Goal: Task Accomplishment & Management: Use online tool/utility

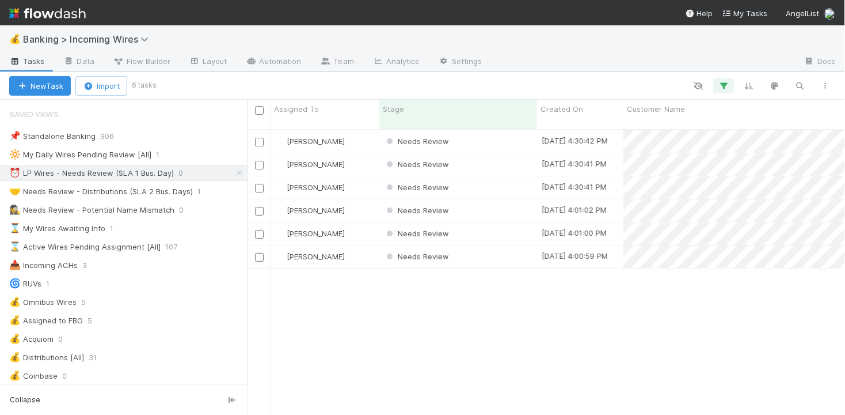
scroll to position [295, 598]
click at [485, 133] on div "Needs Review" at bounding box center [458, 141] width 158 height 22
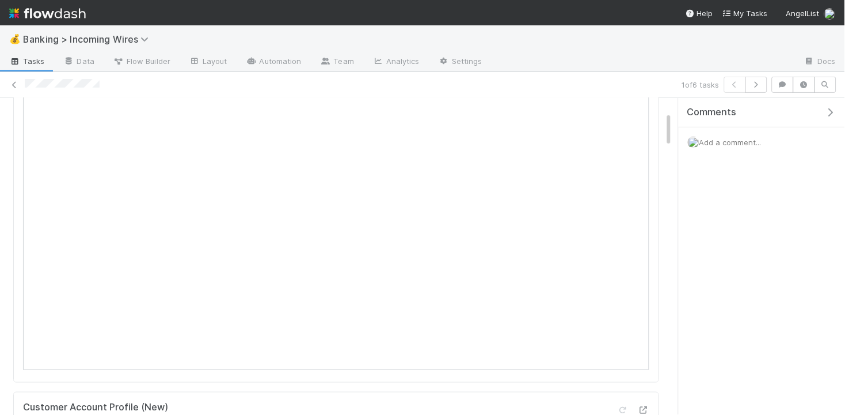
scroll to position [161, 0]
click at [759, 84] on icon "button" at bounding box center [757, 84] width 12 height 7
click at [755, 86] on icon "button" at bounding box center [757, 84] width 12 height 7
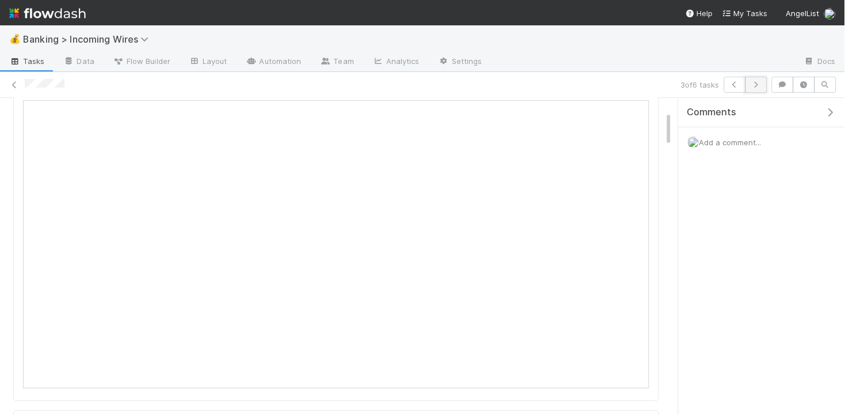
click at [761, 85] on icon "button" at bounding box center [757, 84] width 12 height 7
click at [760, 87] on icon "button" at bounding box center [757, 84] width 12 height 7
click at [757, 86] on icon "button" at bounding box center [757, 84] width 12 height 7
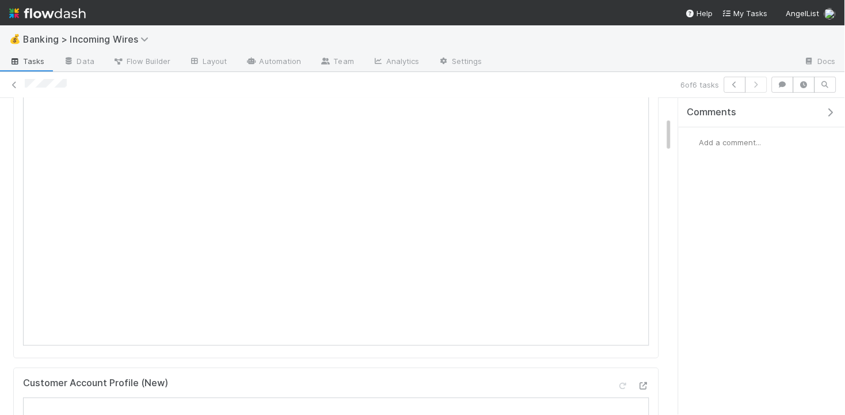
scroll to position [172, 0]
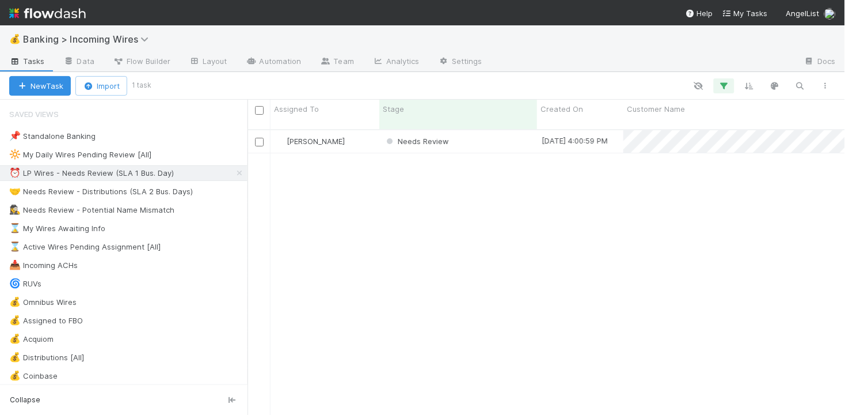
scroll to position [295, 598]
click at [495, 135] on div "Needs Review" at bounding box center [458, 141] width 158 height 22
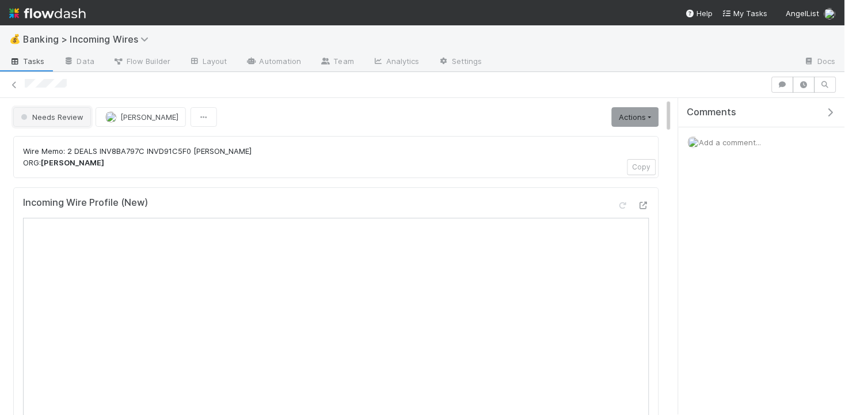
click at [47, 121] on span "Needs Review" at bounding box center [50, 116] width 65 height 9
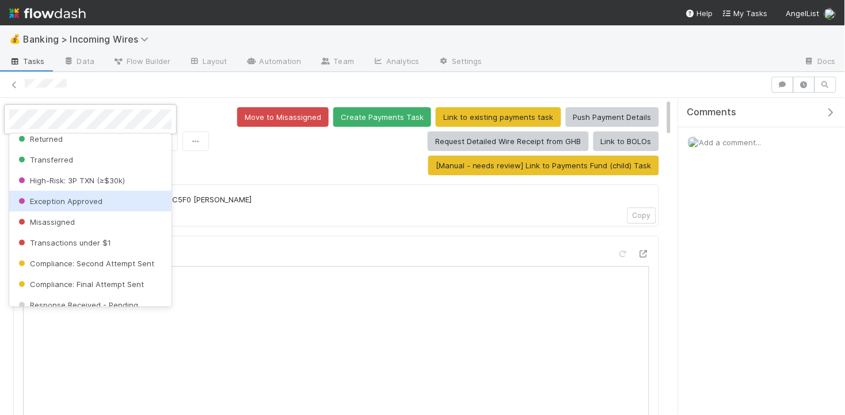
scroll to position [164, 0]
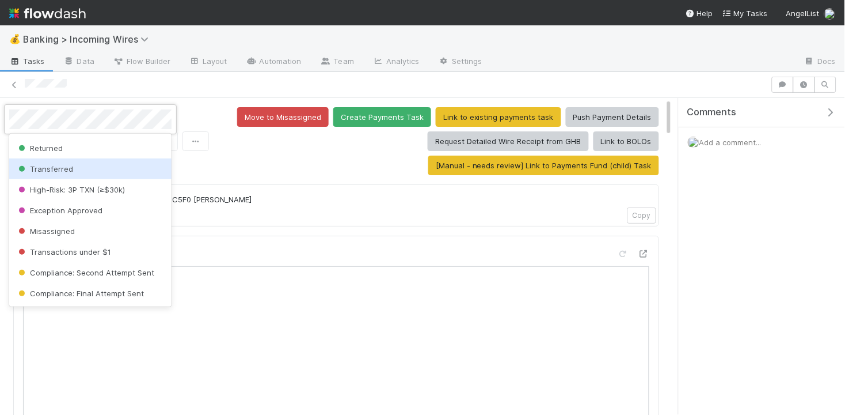
click at [249, 184] on div at bounding box center [422, 207] width 845 height 415
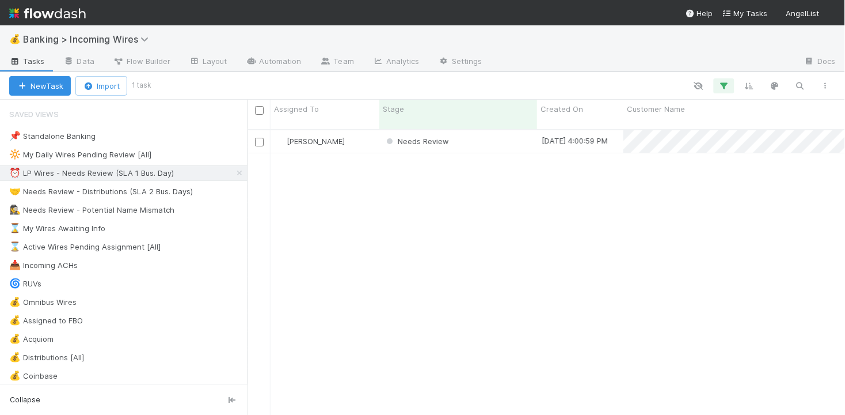
scroll to position [295, 598]
